Goal: Task Accomplishment & Management: Use online tool/utility

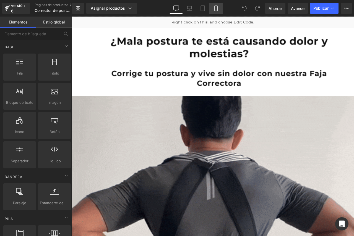
click at [211, 7] on link "Móvil" at bounding box center [215, 8] width 13 height 11
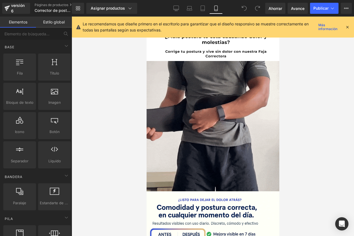
click at [349, 26] on div "Le recomendamos que diseñe primero en el escritorio para garantizar que el dise…" at bounding box center [213, 27] width 282 height 21
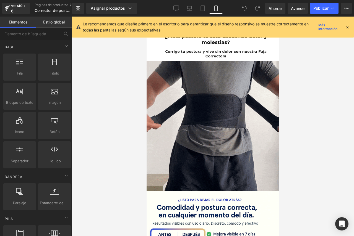
click at [348, 26] on icon at bounding box center [346, 27] width 5 height 5
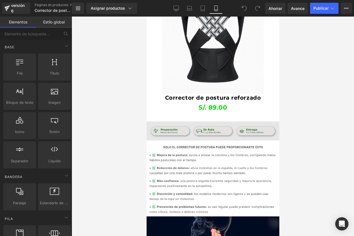
scroll to position [304, 0]
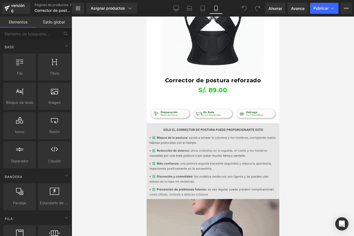
click at [194, 156] on img at bounding box center [212, 161] width 133 height 76
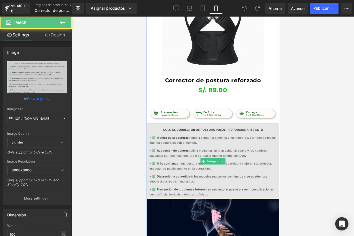
click at [246, 155] on img at bounding box center [212, 161] width 133 height 76
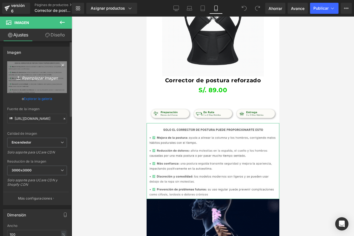
click at [33, 83] on link "Reemplazar imagen" at bounding box center [37, 77] width 60 height 32
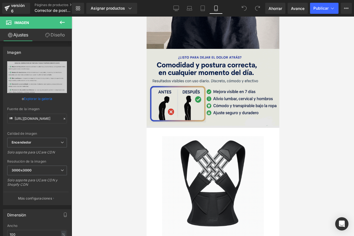
scroll to position [138, 0]
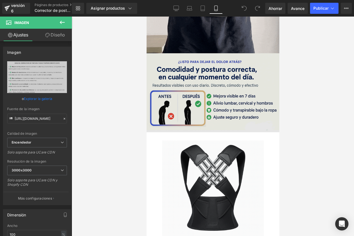
click at [157, 70] on img at bounding box center [212, 92] width 133 height 79
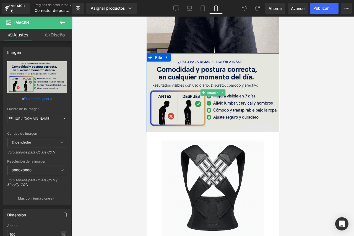
click at [162, 80] on img at bounding box center [212, 92] width 133 height 79
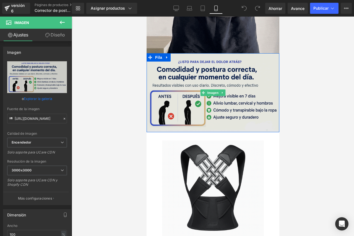
click at [162, 68] on img at bounding box center [212, 92] width 133 height 79
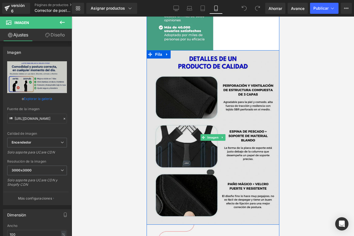
scroll to position [709, 0]
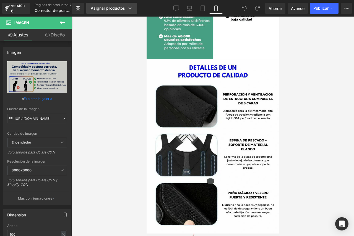
click at [122, 7] on font "Asignar productos" at bounding box center [108, 8] width 34 height 5
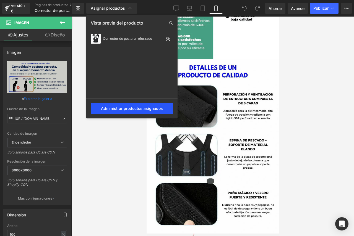
click at [133, 106] on font "Administrar productos asignados" at bounding box center [132, 108] width 62 height 5
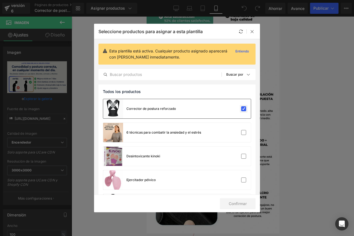
click at [241, 110] on label at bounding box center [243, 108] width 5 height 5
click at [243, 109] on input "checkbox" at bounding box center [243, 109] width 0 height 0
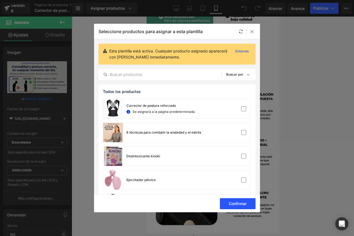
click at [232, 203] on font "Confirmar" at bounding box center [237, 203] width 18 height 5
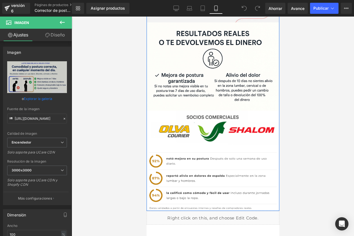
scroll to position [1105, 0]
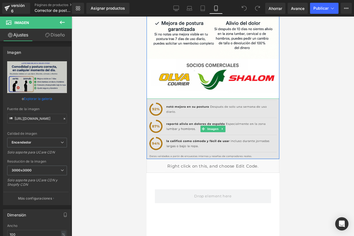
click at [189, 132] on img at bounding box center [212, 129] width 133 height 60
